Goal: Task Accomplishment & Management: Manage account settings

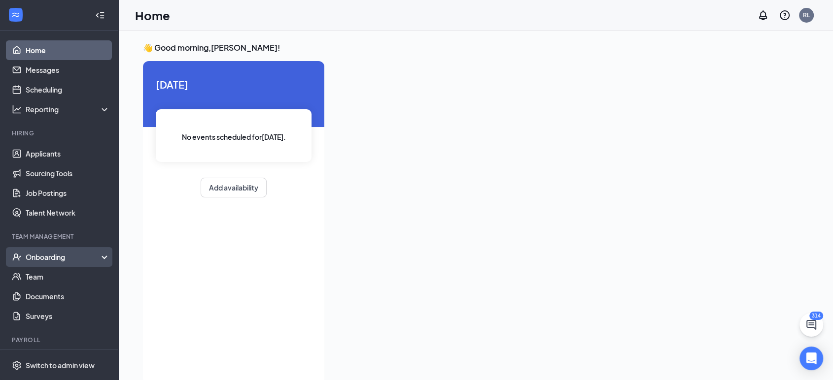
click at [53, 252] on div "Onboarding" at bounding box center [64, 257] width 76 height 10
click at [53, 281] on link "Overview" at bounding box center [68, 277] width 84 height 20
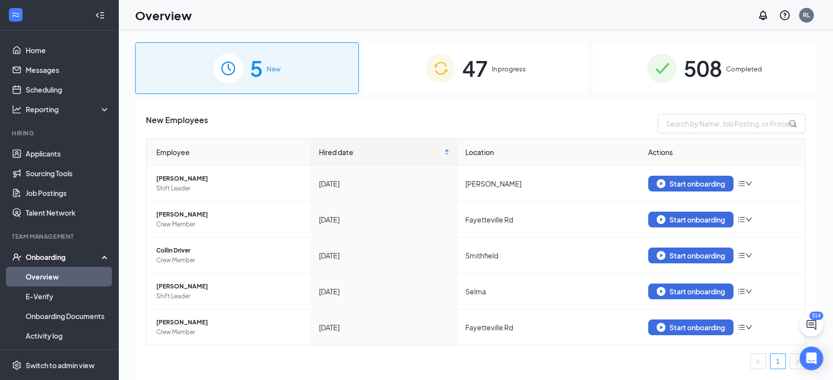
click at [508, 82] on div "47 In progress" at bounding box center [476, 68] width 224 height 52
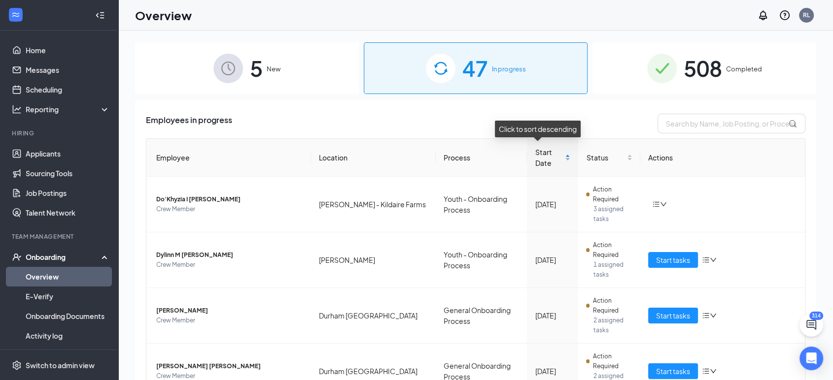
click at [535, 163] on span "Start Date" at bounding box center [549, 158] width 28 height 22
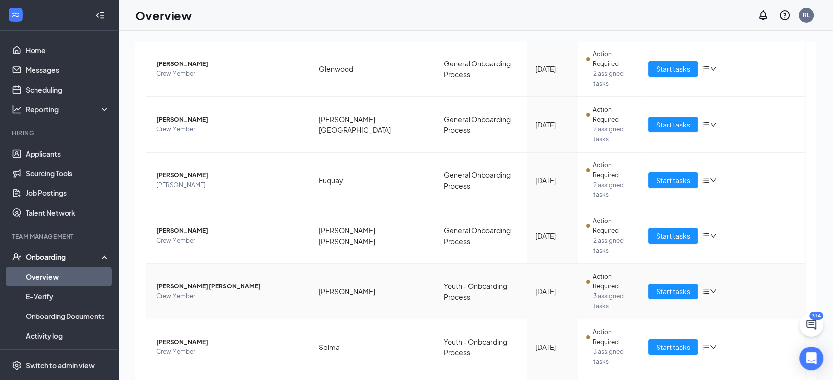
scroll to position [288, 0]
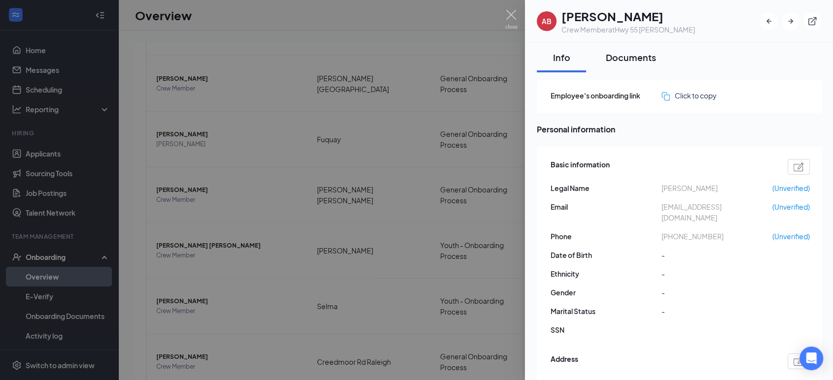
click at [637, 61] on div "Documents" at bounding box center [631, 57] width 50 height 12
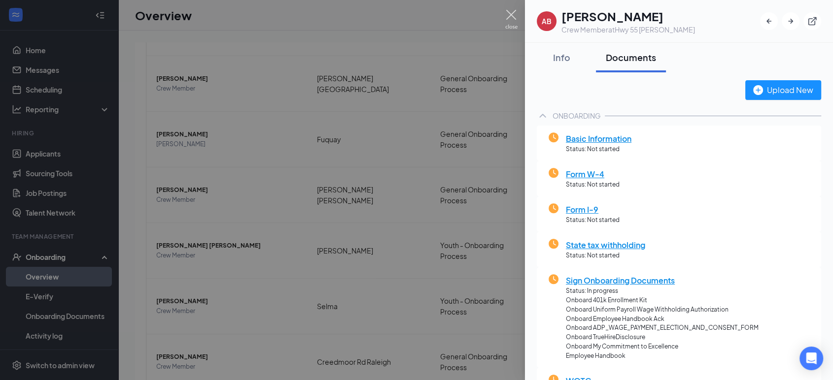
click at [512, 18] on img at bounding box center [511, 19] width 12 height 19
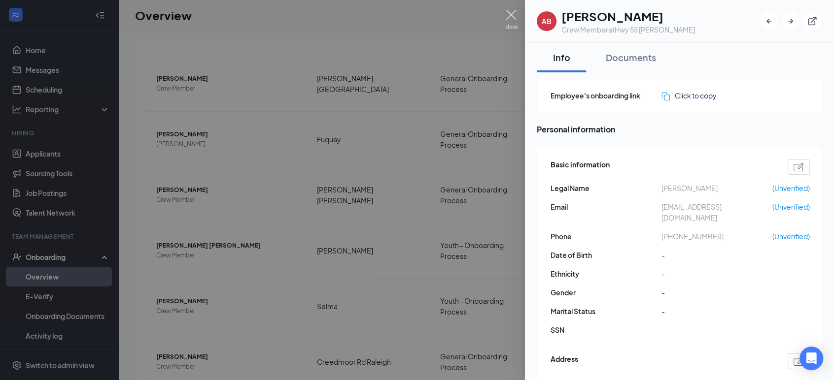
click at [513, 15] on img at bounding box center [511, 19] width 12 height 19
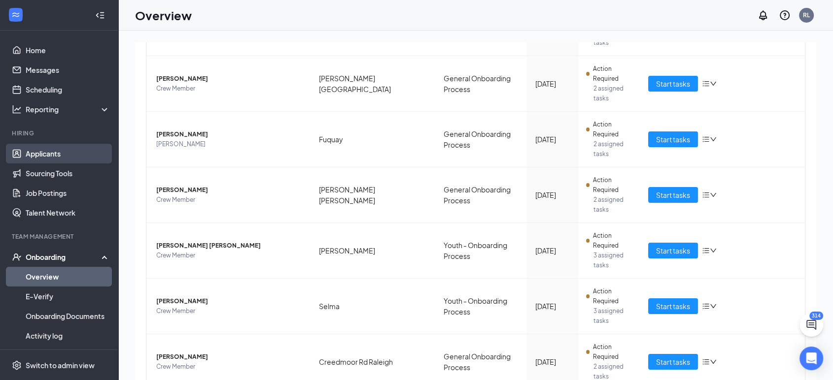
click at [34, 161] on link "Applicants" at bounding box center [68, 154] width 84 height 20
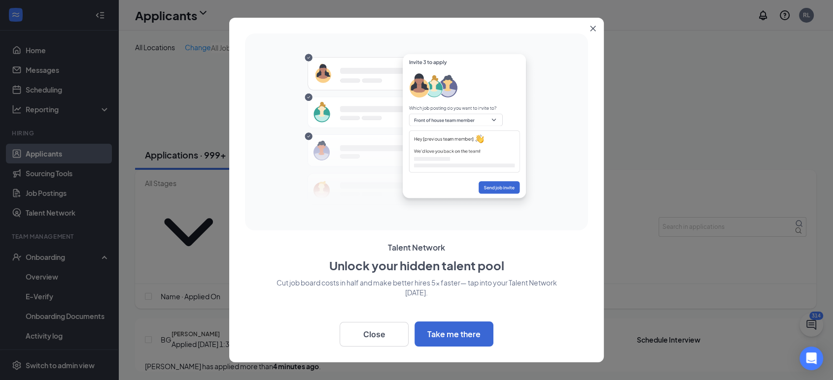
click at [594, 23] on button "Close" at bounding box center [595, 27] width 18 height 18
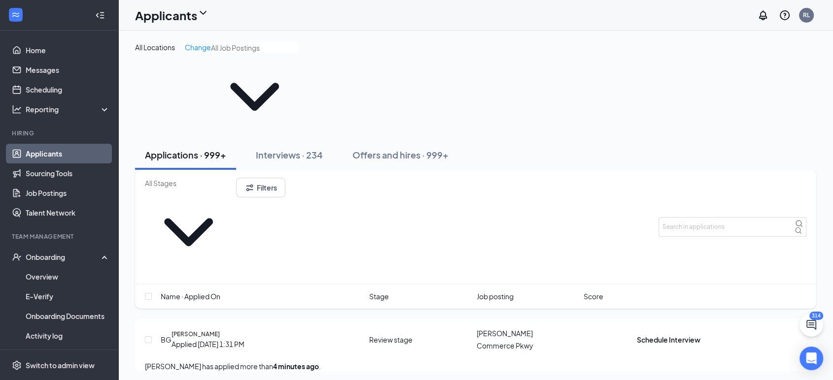
click at [241, 53] on input "text" at bounding box center [254, 47] width 87 height 11
type input "a"
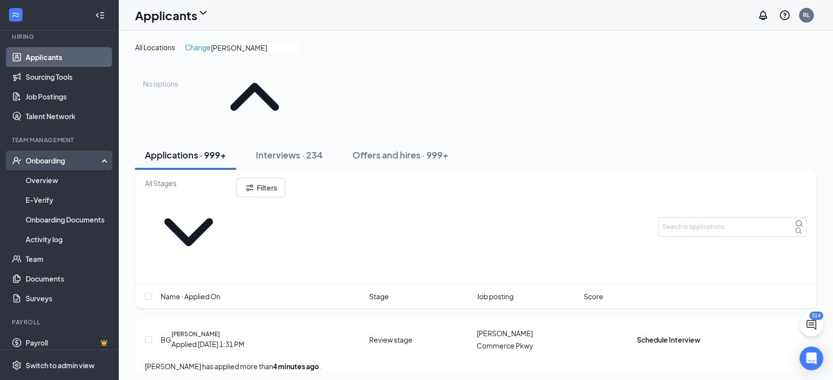
scroll to position [98, 0]
type input "[PERSON_NAME]"
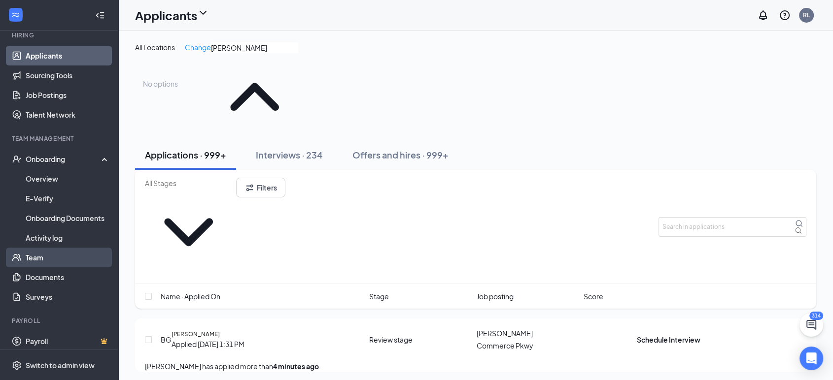
click at [57, 262] on link "Team" at bounding box center [68, 258] width 84 height 20
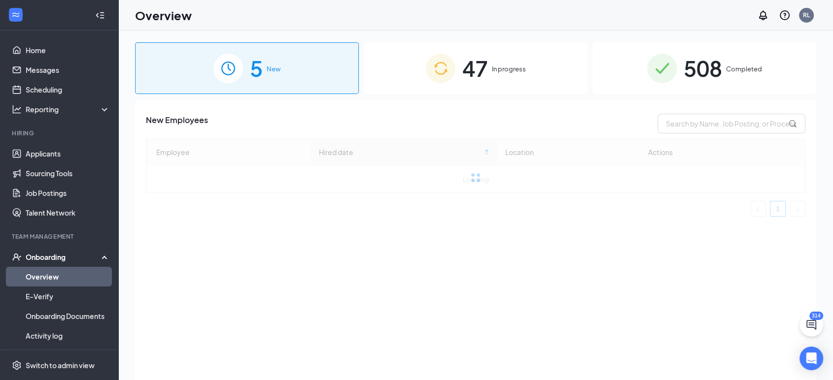
click at [509, 78] on div "47 In progress" at bounding box center [476, 68] width 224 height 52
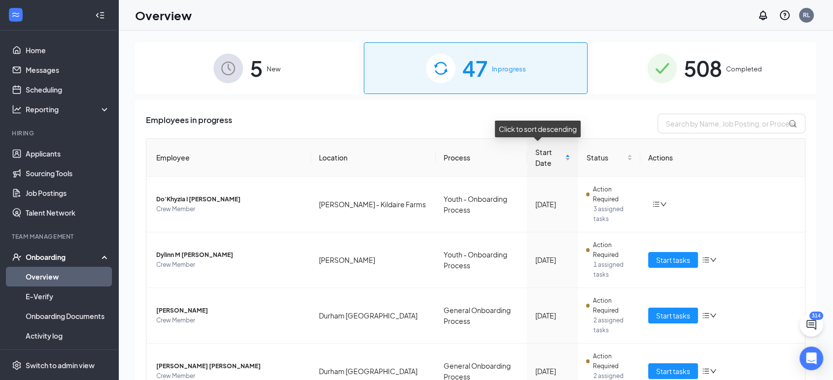
click at [535, 150] on span "Start Date" at bounding box center [549, 158] width 28 height 22
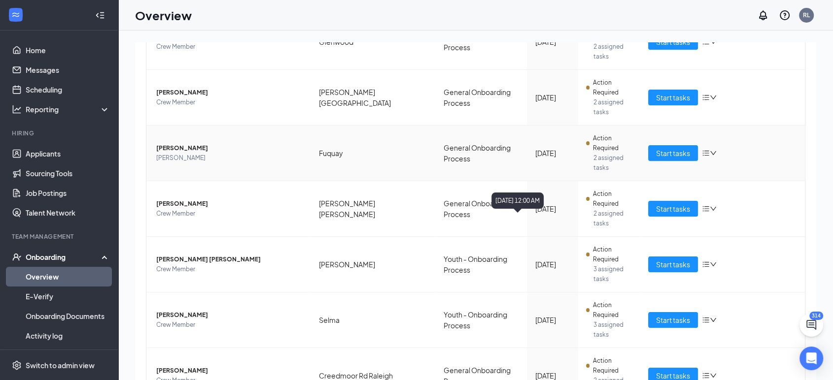
scroll to position [288, 0]
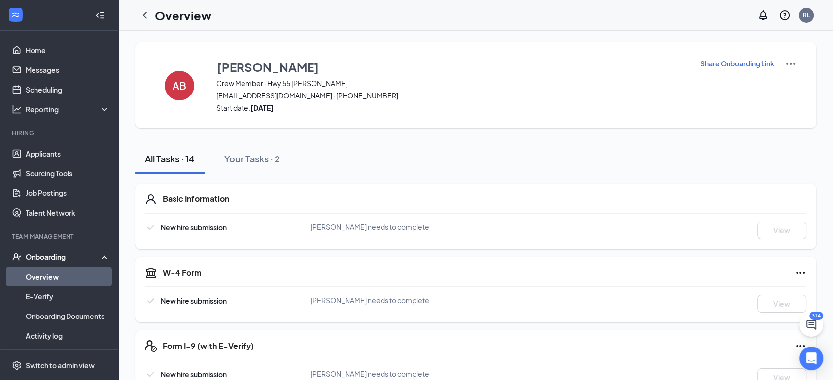
click at [789, 59] on img at bounding box center [791, 64] width 12 height 12
click at [783, 90] on ul "View details" at bounding box center [790, 82] width 50 height 20
click at [790, 81] on span "View details" at bounding box center [790, 81] width 38 height 11
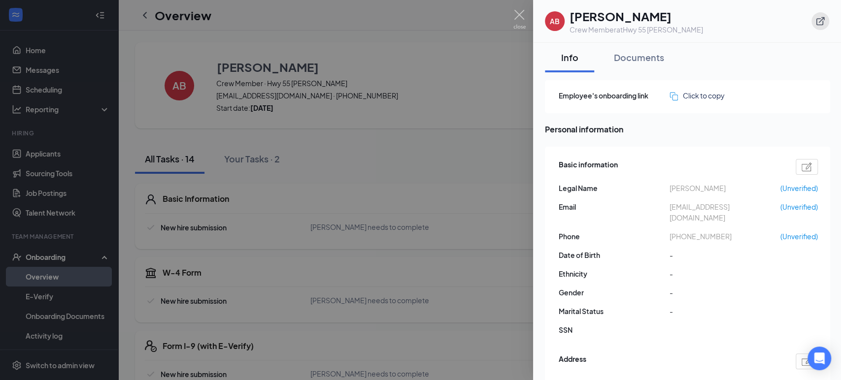
click at [820, 18] on icon "ExternalLink" at bounding box center [821, 21] width 10 height 10
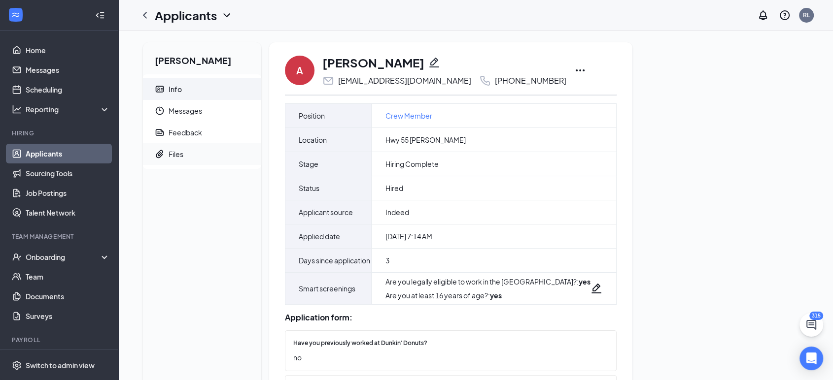
click at [178, 149] on div "Files" at bounding box center [176, 154] width 15 height 10
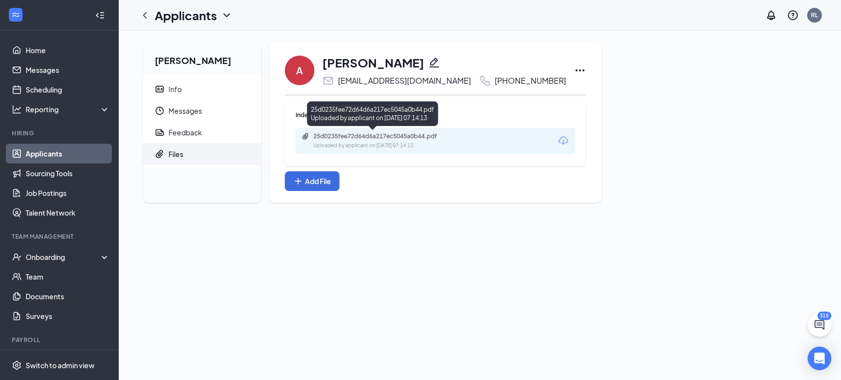
click at [428, 139] on div "25d0235fee72d64d6a217ec5045a0b44.pdf" at bounding box center [382, 137] width 138 height 8
